Goal: Task Accomplishment & Management: Use online tool/utility

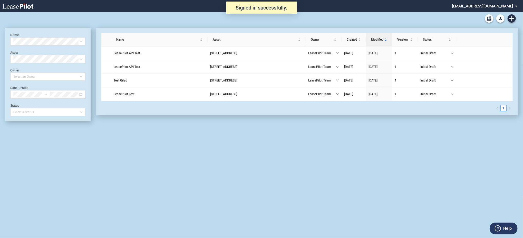
click at [485, 8] on md-select "admin@leasepilot.co Change Password 2-Factor Authentication Admin Area Form Man…" at bounding box center [486, 6] width 70 height 12
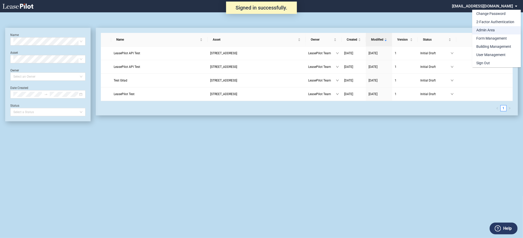
click at [483, 28] on div "Admin Area" at bounding box center [485, 30] width 18 height 5
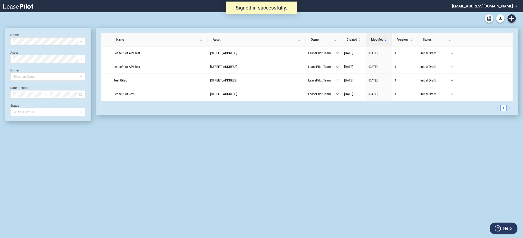
scroll to position [12, 0]
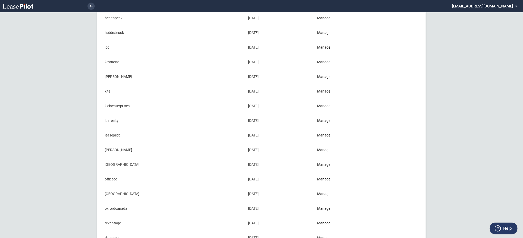
scroll to position [342, 0]
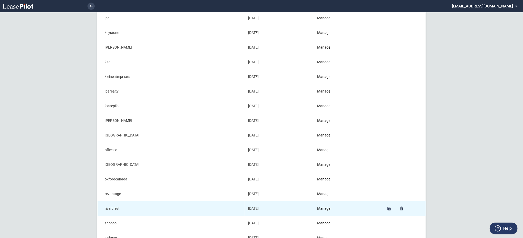
click at [328, 204] on td "Manage" at bounding box center [348, 208] width 68 height 15
click at [327, 207] on link "Manage" at bounding box center [323, 208] width 13 height 4
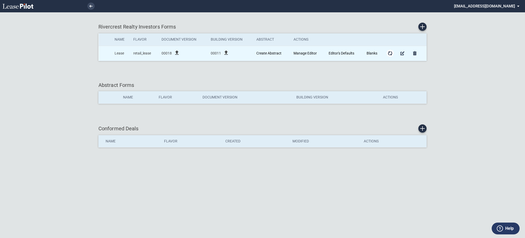
click at [392, 54] on md-icon "Form Updates" at bounding box center [390, 53] width 6 height 6
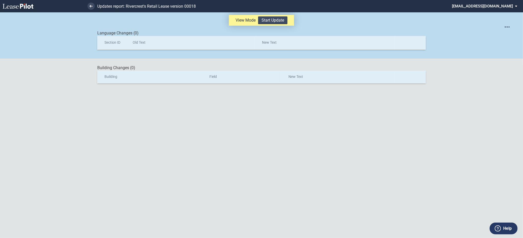
click at [280, 24] on div "View Mode Start Update" at bounding box center [261, 20] width 65 height 11
click at [281, 18] on button "Start Update" at bounding box center [272, 20] width 29 height 8
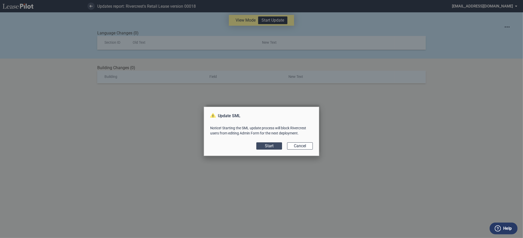
click at [270, 143] on button "Start" at bounding box center [269, 145] width 26 height 7
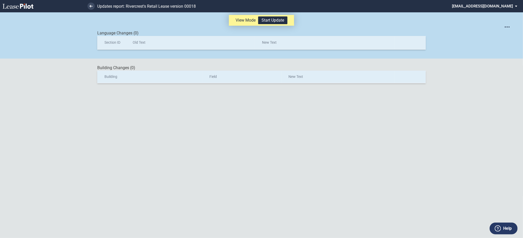
scroll to position [12, 0]
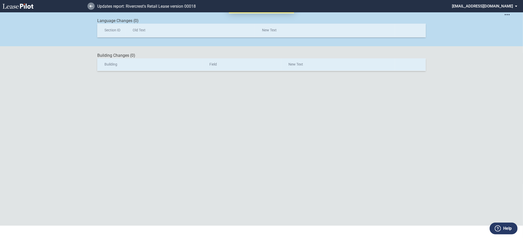
click at [92, 7] on icon at bounding box center [91, 6] width 3 height 3
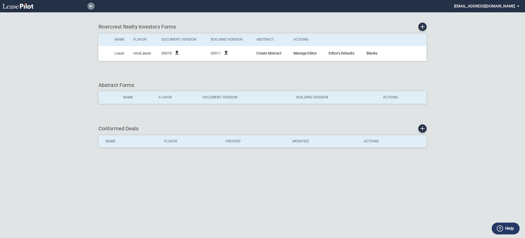
click at [88, 6] on link at bounding box center [90, 6] width 7 height 7
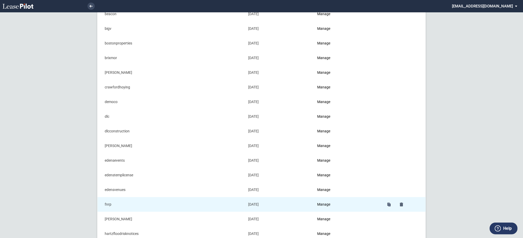
scroll to position [103, 0]
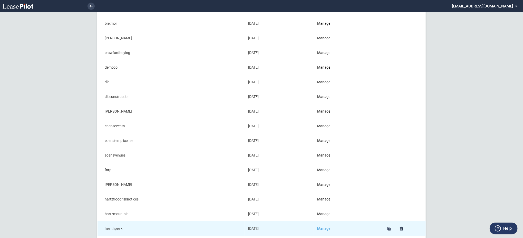
click at [328, 228] on link "Manage" at bounding box center [323, 228] width 13 height 4
